Goal: Find contact information: Find contact information

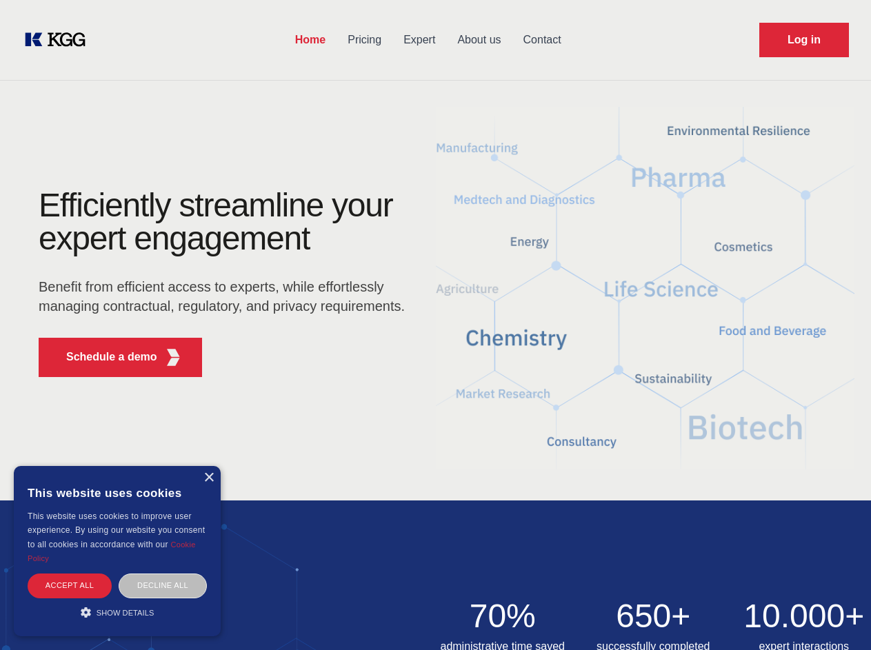
click at [435, 325] on div "Efficiently streamline your expert engagement Benefit from efficient access to …" at bounding box center [226, 288] width 419 height 199
click at [103, 357] on p "Schedule a demo" at bounding box center [111, 357] width 91 height 17
click at [208, 478] on div "× This website uses cookies This website uses cookies to improve user experienc…" at bounding box center [117, 551] width 207 height 170
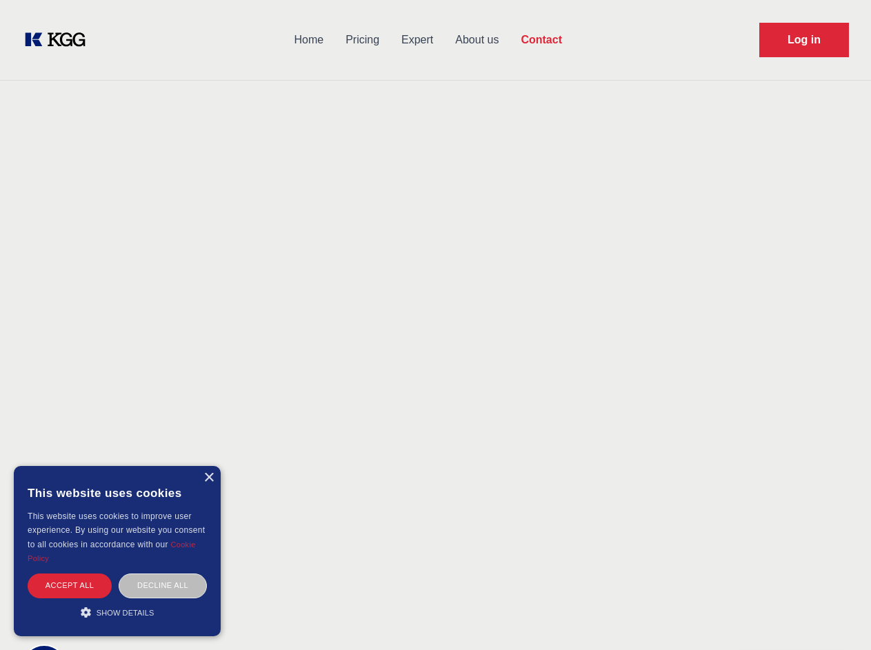
click at [70, 585] on div "Accept all" at bounding box center [70, 586] width 84 height 24
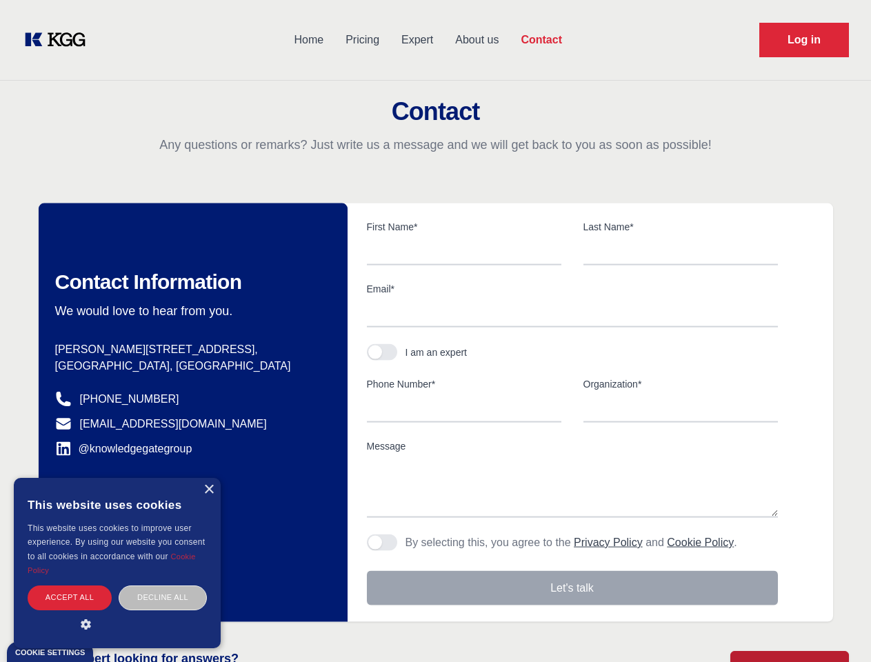
click at [163, 585] on div "Decline all" at bounding box center [163, 597] width 88 height 24
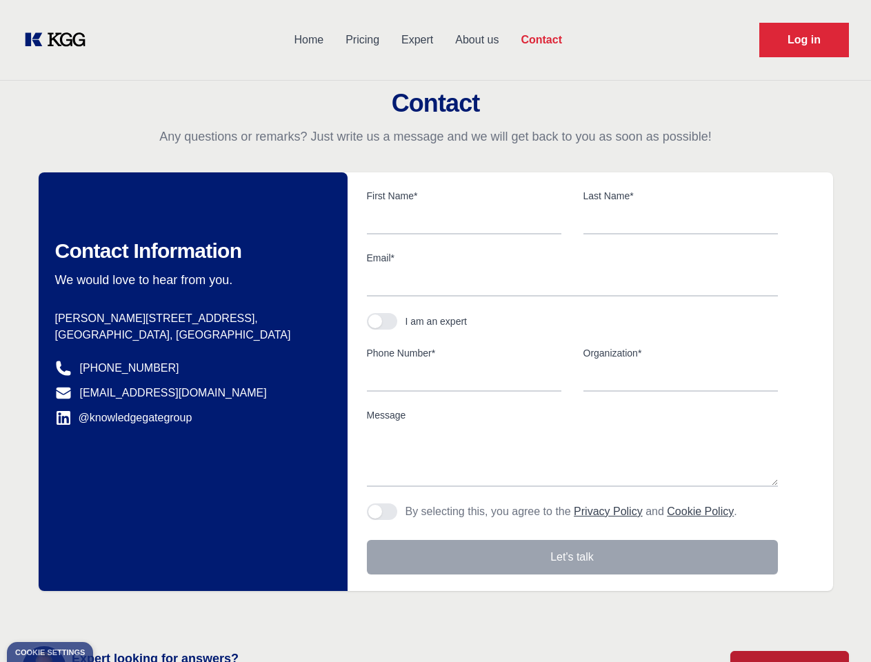
click at [117, 612] on main "Contact Any questions or remarks? Just write us a message and we will get back …" at bounding box center [435, 359] width 871 height 718
